Goal: Information Seeking & Learning: Learn about a topic

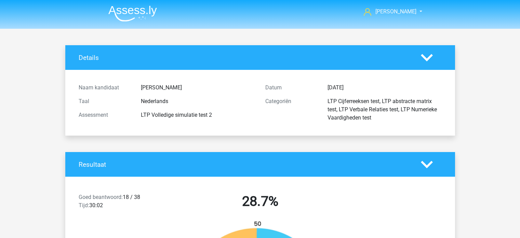
scroll to position [4170, 0]
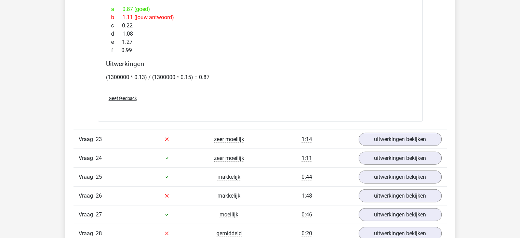
scroll to position [6767, 0]
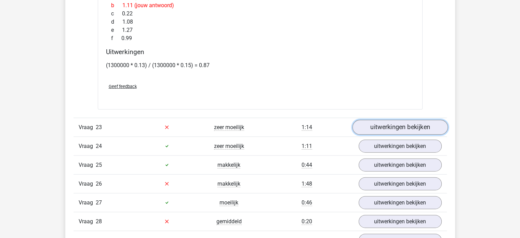
click at [378, 120] on link "uitwerkingen bekijken" at bounding box center [399, 127] width 95 height 15
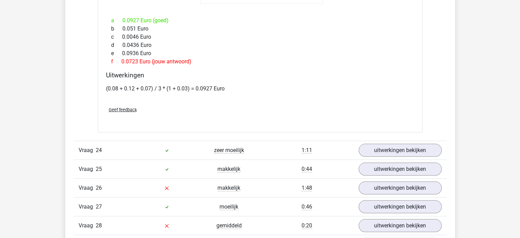
scroll to position [7177, 0]
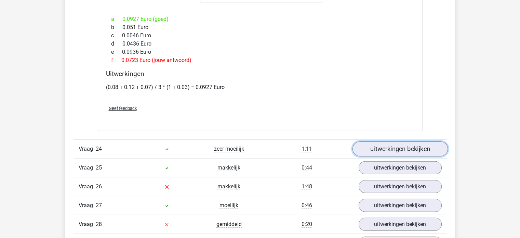
click at [398, 141] on link "uitwerkingen bekijken" at bounding box center [399, 148] width 95 height 15
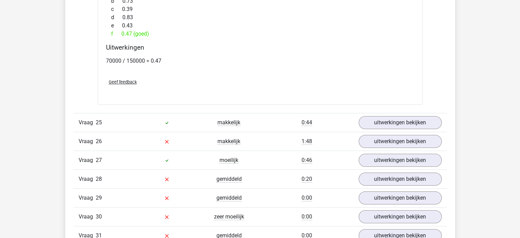
scroll to position [7621, 0]
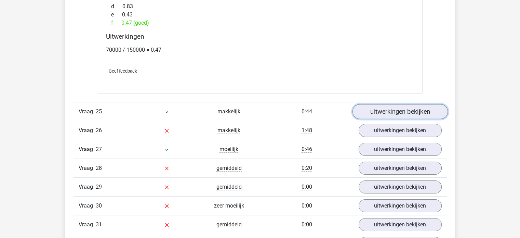
click at [368, 104] on link "uitwerkingen bekijken" at bounding box center [399, 111] width 95 height 15
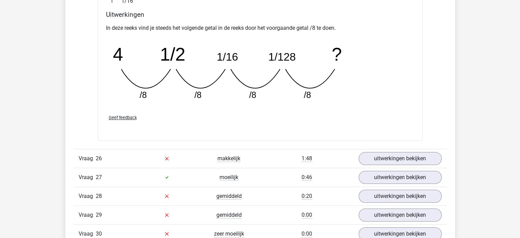
scroll to position [7895, 0]
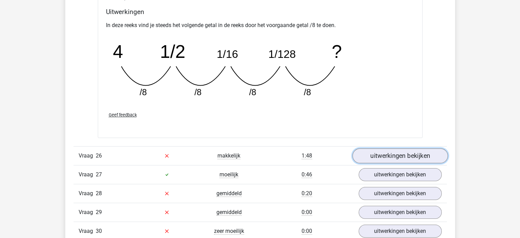
click at [430, 148] on link "uitwerkingen bekijken" at bounding box center [399, 155] width 95 height 15
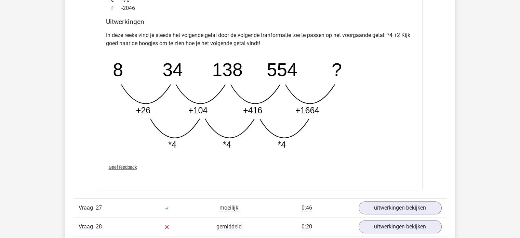
scroll to position [8237, 0]
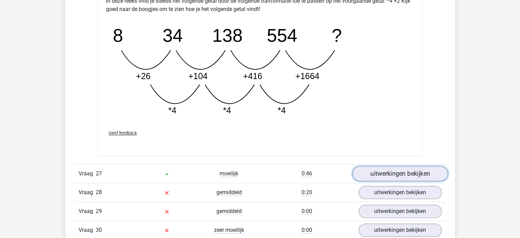
click at [383, 168] on link "uitwerkingen bekijken" at bounding box center [399, 173] width 95 height 15
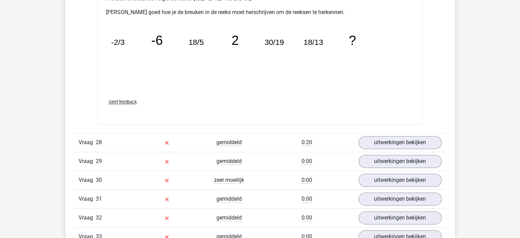
scroll to position [8647, 0]
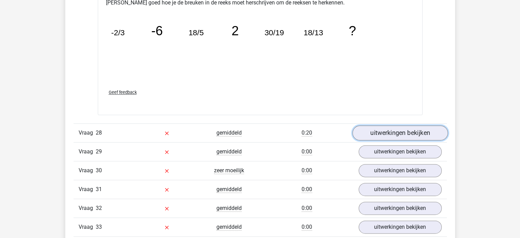
click at [377, 125] on link "uitwerkingen bekijken" at bounding box center [399, 132] width 95 height 15
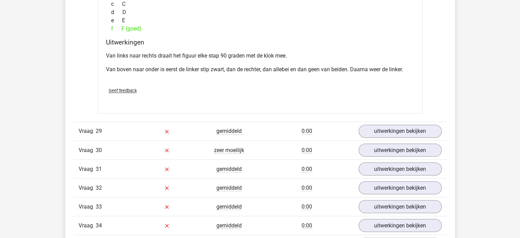
scroll to position [8954, 0]
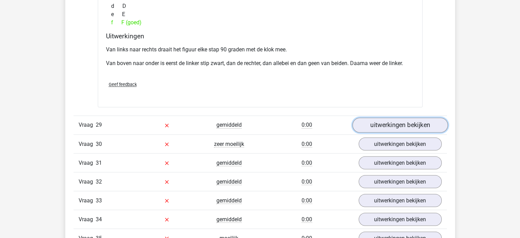
click at [379, 117] on link "uitwerkingen bekijken" at bounding box center [399, 124] width 95 height 15
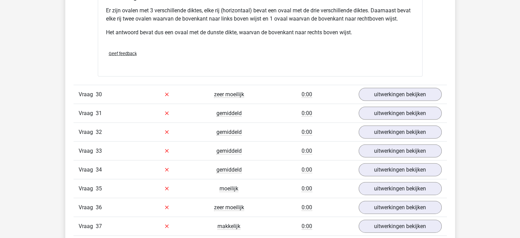
scroll to position [9296, 0]
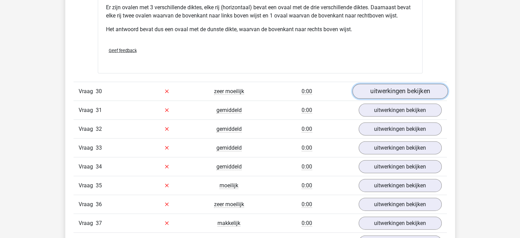
click at [386, 84] on link "uitwerkingen bekijken" at bounding box center [399, 91] width 95 height 15
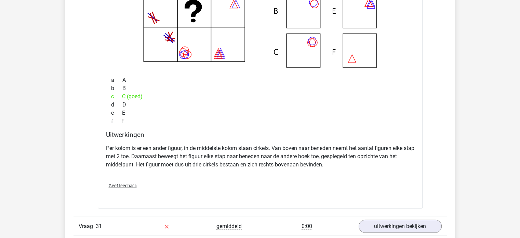
scroll to position [9535, 0]
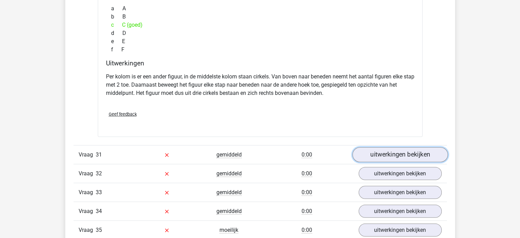
click at [402, 147] on link "uitwerkingen bekijken" at bounding box center [399, 154] width 95 height 15
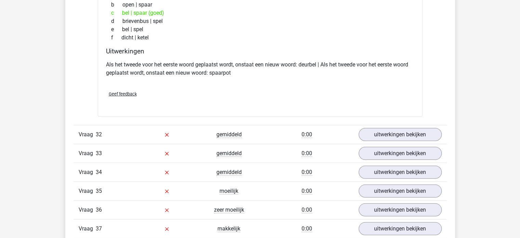
scroll to position [9740, 0]
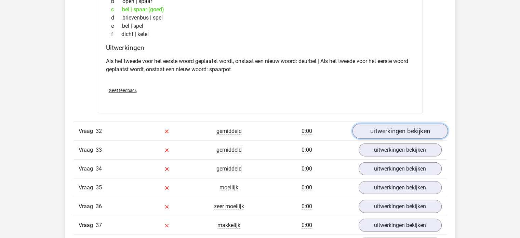
click at [382, 123] on link "uitwerkingen bekijken" at bounding box center [399, 130] width 95 height 15
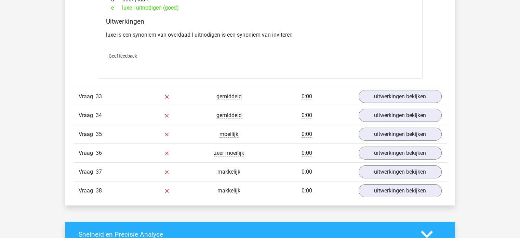
scroll to position [9945, 0]
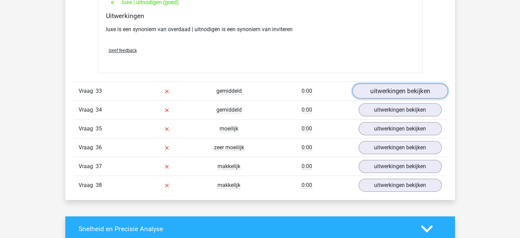
click at [385, 83] on link "uitwerkingen bekijken" at bounding box center [399, 90] width 95 height 15
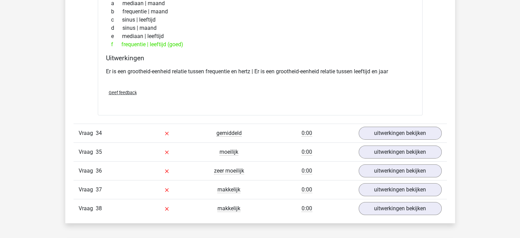
scroll to position [10082, 0]
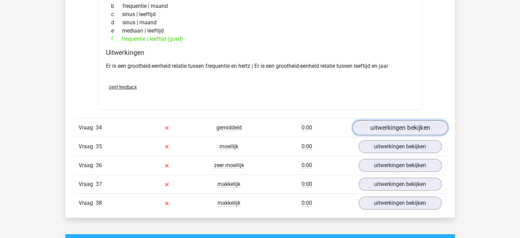
click at [374, 120] on link "uitwerkingen bekijken" at bounding box center [399, 127] width 95 height 15
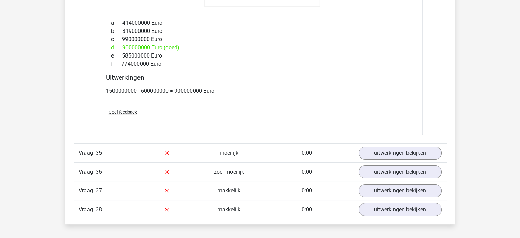
scroll to position [10458, 0]
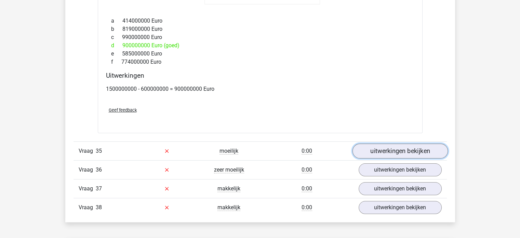
click at [399, 143] on link "uitwerkingen bekijken" at bounding box center [399, 150] width 95 height 15
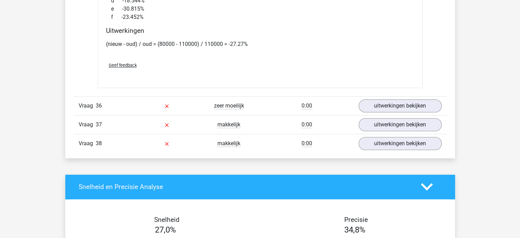
scroll to position [10902, 0]
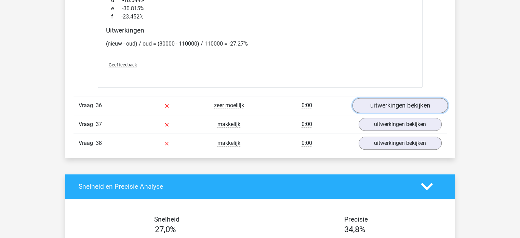
click at [375, 98] on link "uitwerkingen bekijken" at bounding box center [399, 105] width 95 height 15
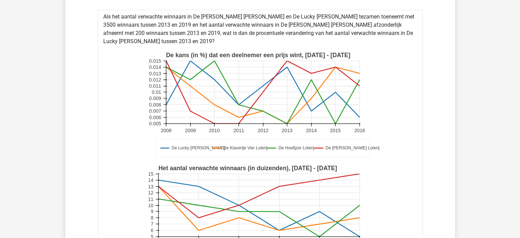
scroll to position [11005, 0]
